Goal: Task Accomplishment & Management: Complete application form

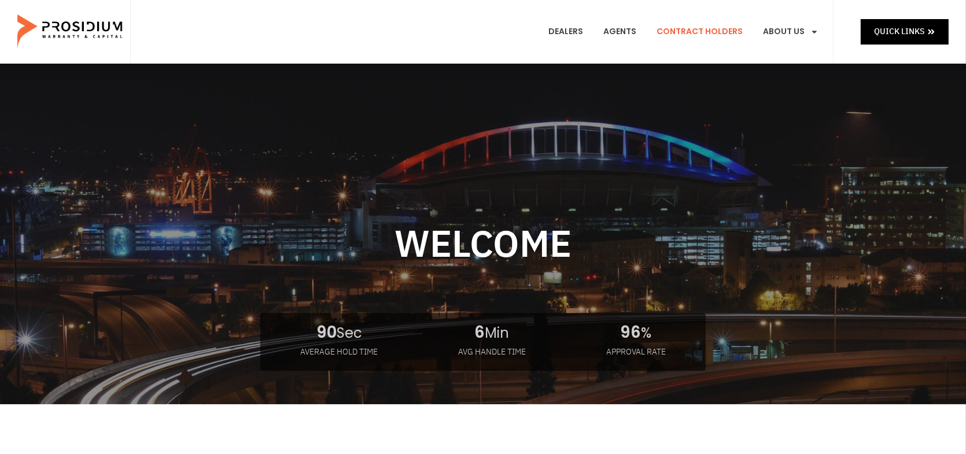
click at [709, 31] on link "Contract Holders" at bounding box center [700, 31] width 104 height 43
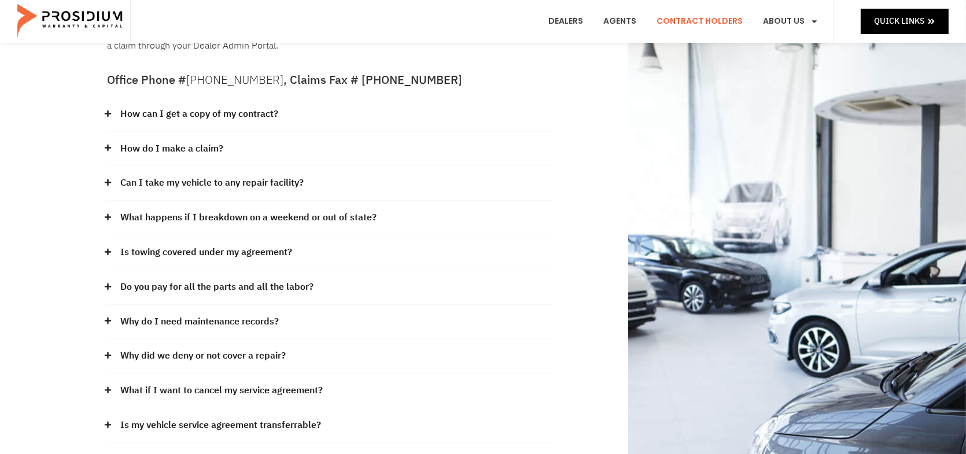
scroll to position [116, 0]
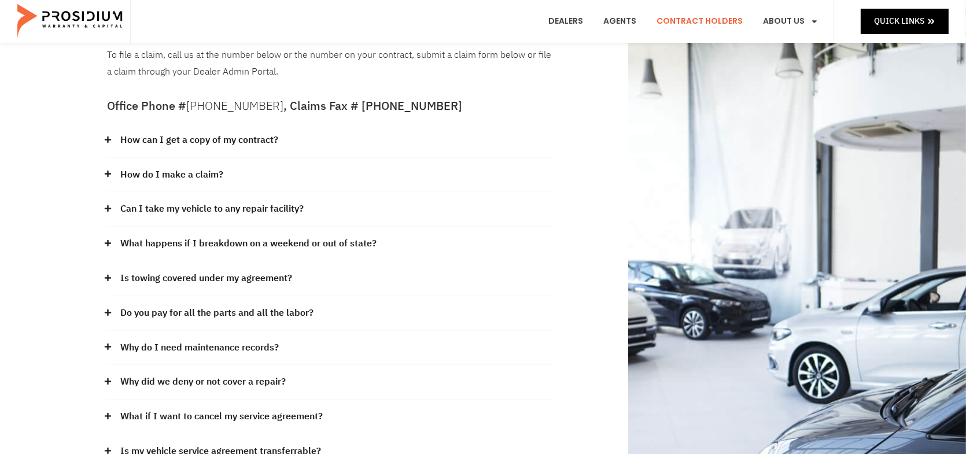
click at [108, 413] on icon at bounding box center [108, 416] width 6 height 6
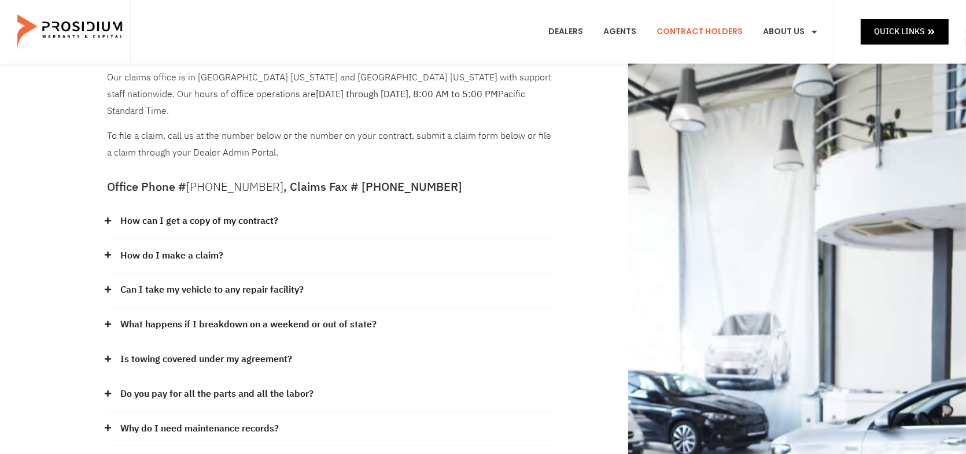
scroll to position [0, 0]
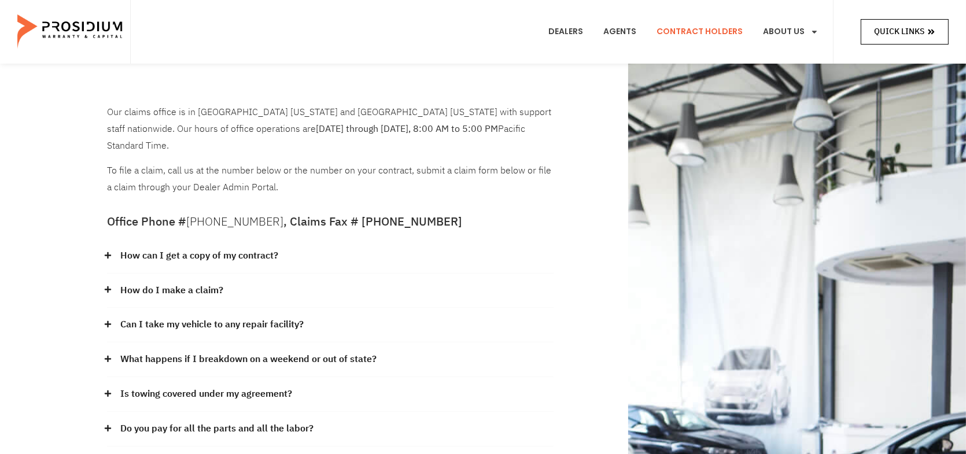
click at [904, 35] on span "Quick Links" at bounding box center [899, 31] width 50 height 14
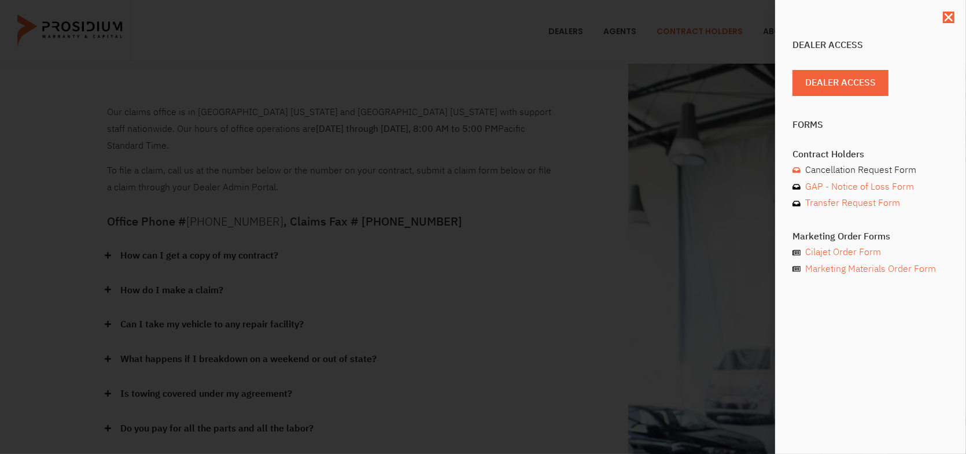
click at [835, 168] on span "Cancellation Request Form" at bounding box center [860, 170] width 114 height 17
